Goal: Information Seeking & Learning: Learn about a topic

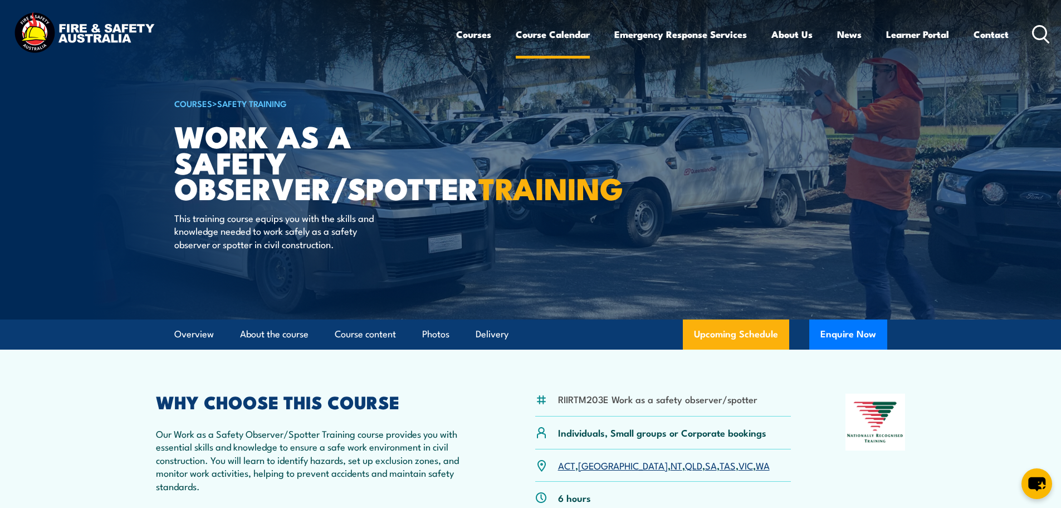
click at [533, 38] on link "Course Calendar" at bounding box center [553, 35] width 74 height 30
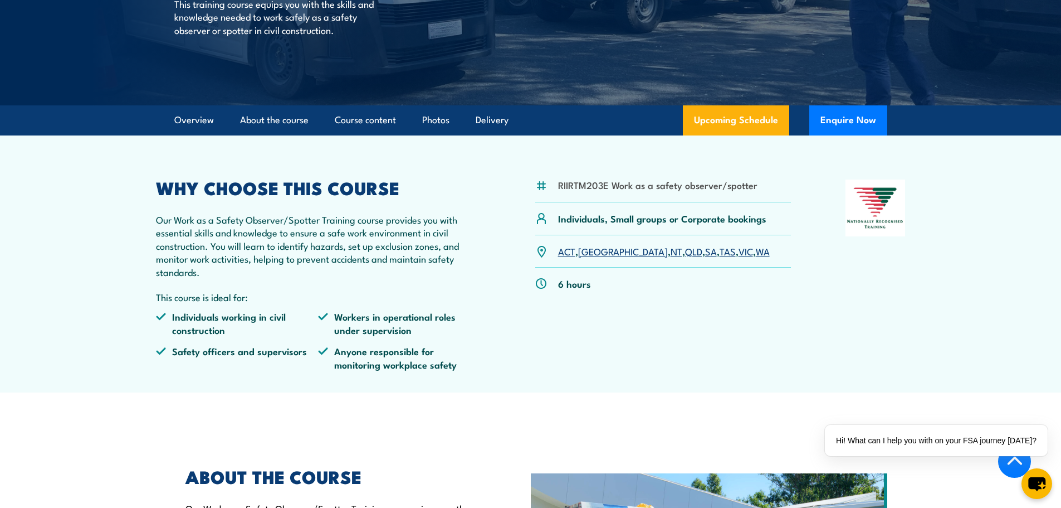
scroll to position [111, 0]
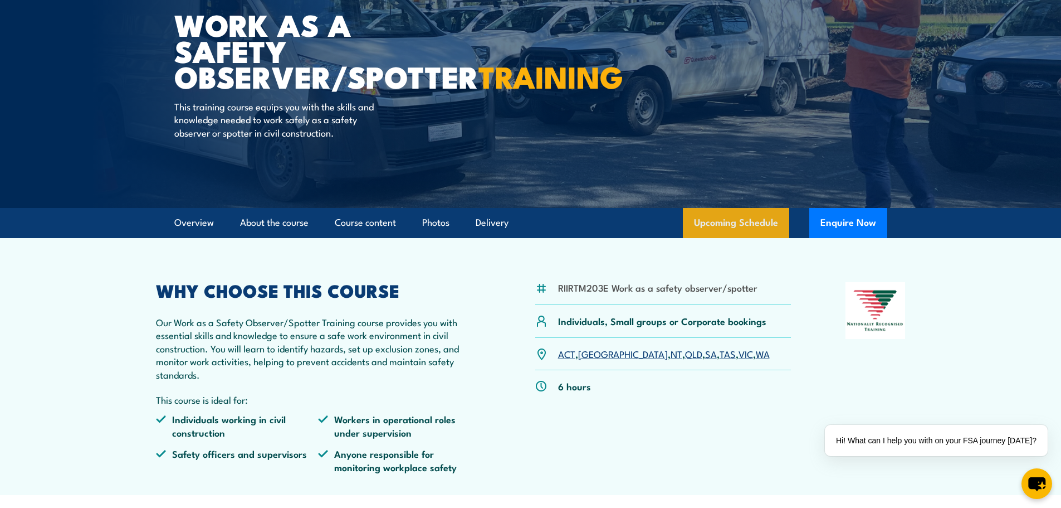
click at [744, 235] on link "Upcoming Schedule" at bounding box center [736, 223] width 106 height 30
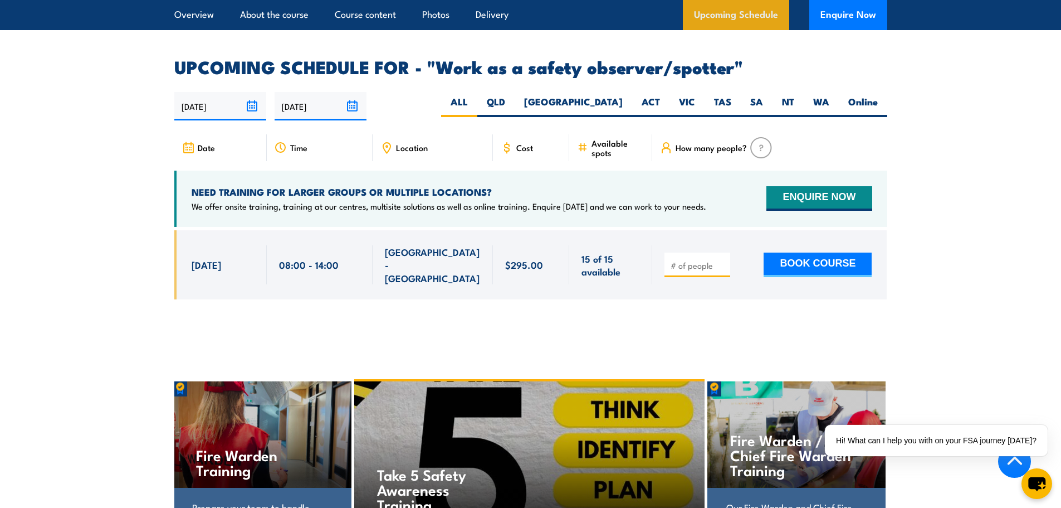
scroll to position [1708, 0]
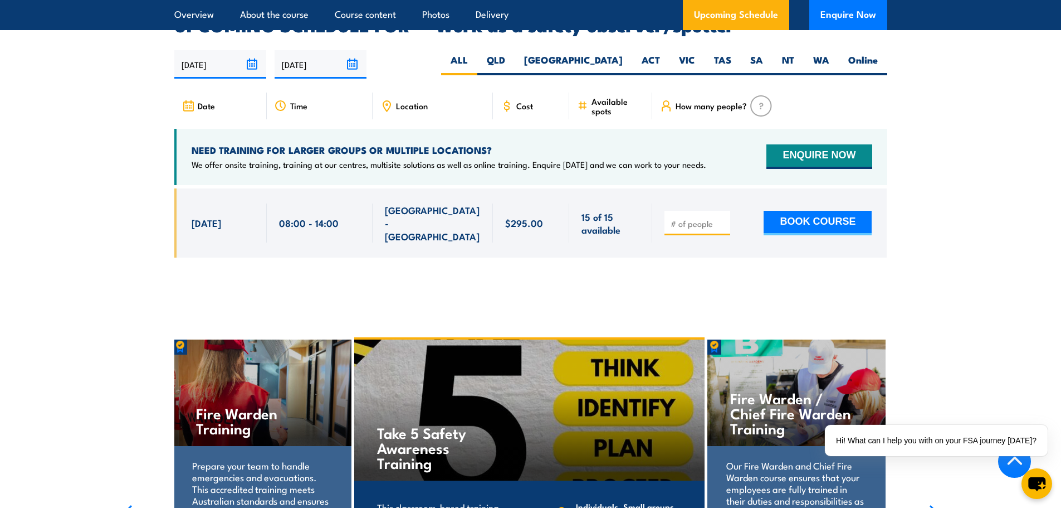
click at [417, 203] on span "[GEOGRAPHIC_DATA] - [GEOGRAPHIC_DATA]" at bounding box center [433, 222] width 96 height 39
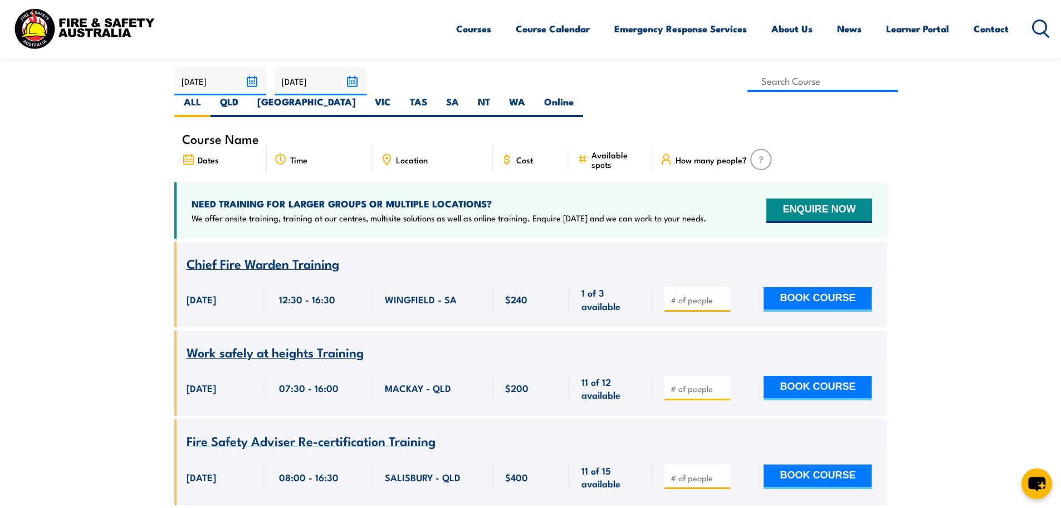
click at [236, 134] on span "Course Name" at bounding box center [220, 138] width 77 height 9
click at [366, 95] on label "[GEOGRAPHIC_DATA]" at bounding box center [307, 106] width 118 height 22
click at [363, 95] on input "[GEOGRAPHIC_DATA]" at bounding box center [359, 98] width 7 height 7
radio input "true"
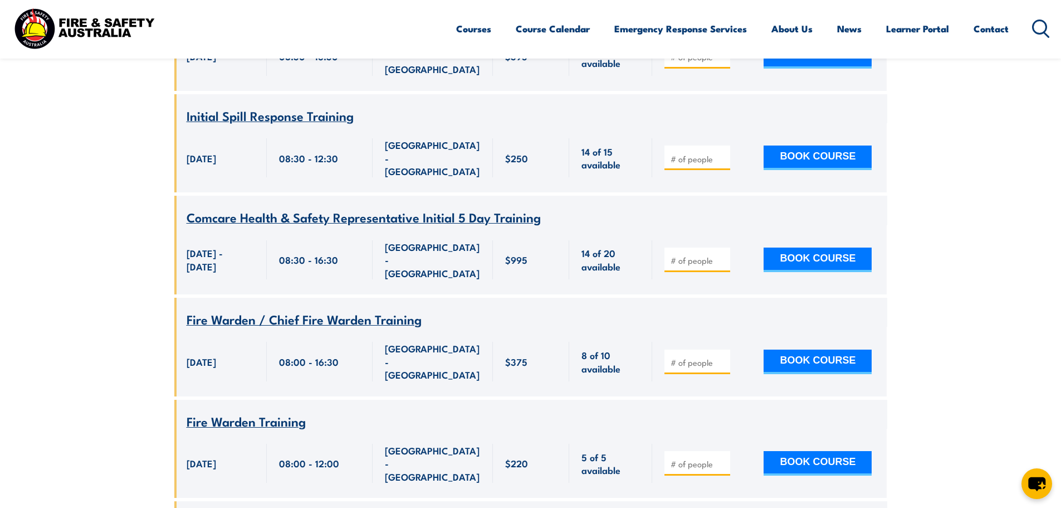
scroll to position [3600, 0]
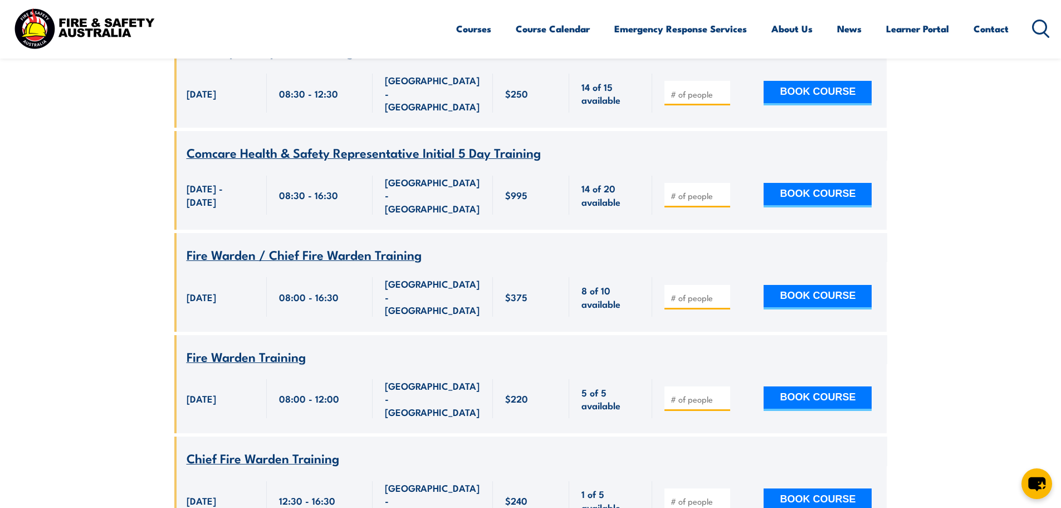
drag, startPoint x: 469, startPoint y: 222, endPoint x: 354, endPoint y: 226, distance: 114.9
drag, startPoint x: 489, startPoint y: 211, endPoint x: 293, endPoint y: 191, distance: 197.7
